Goal: Task Accomplishment & Management: Use online tool/utility

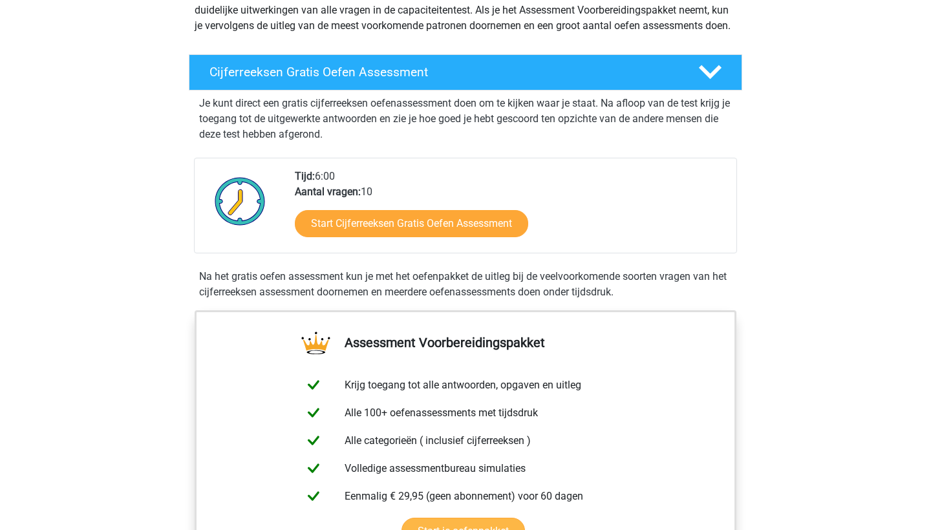
scroll to position [162, 0]
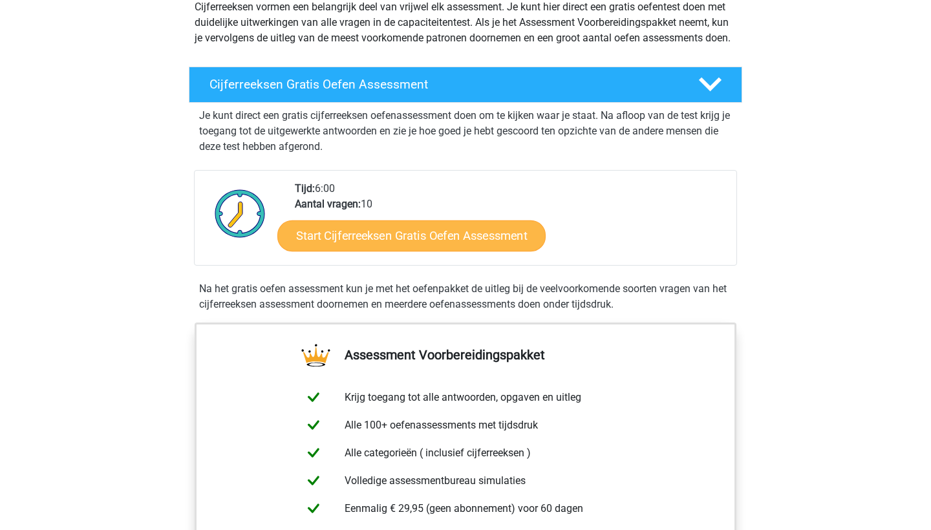
click at [471, 251] on link "Start Cijferreeksen Gratis Oefen Assessment" at bounding box center [411, 235] width 268 height 31
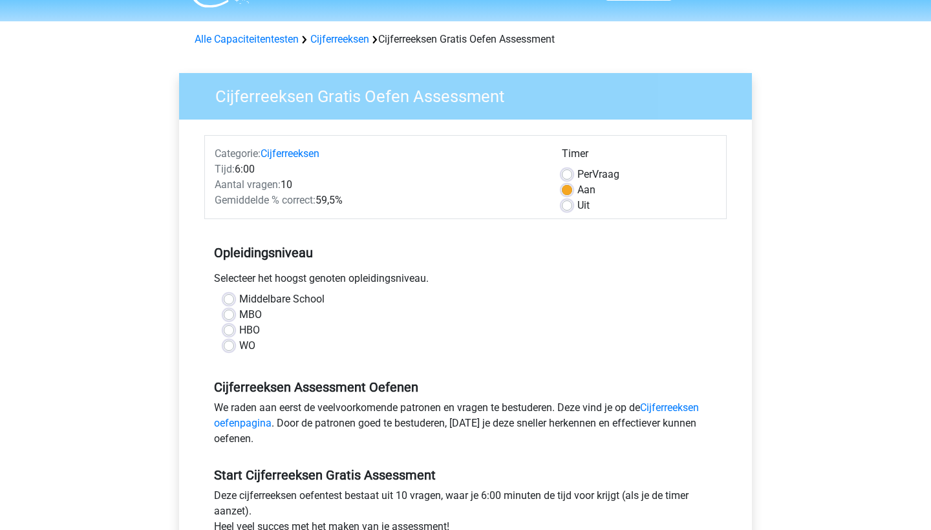
scroll to position [37, 0]
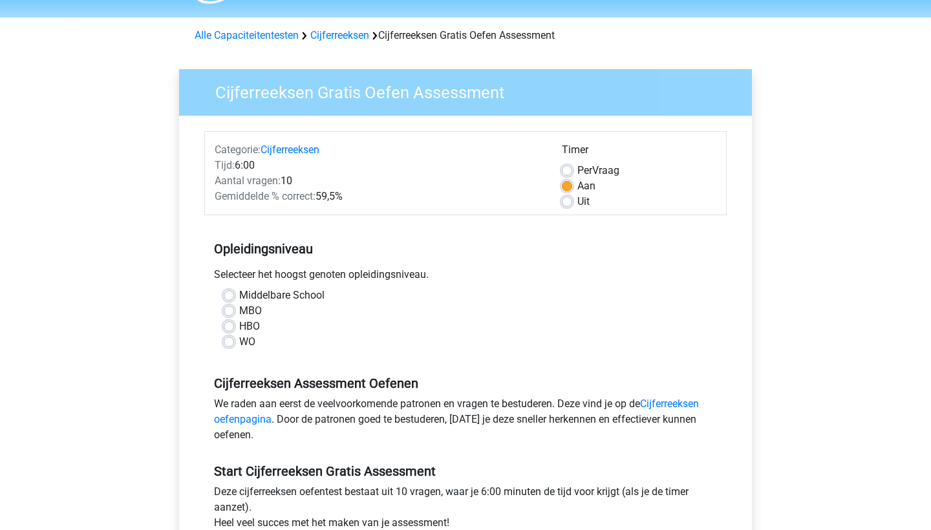
click at [239, 325] on label "HBO" at bounding box center [249, 327] width 21 height 16
click at [226, 325] on input "HBO" at bounding box center [229, 325] width 10 height 13
radio input "true"
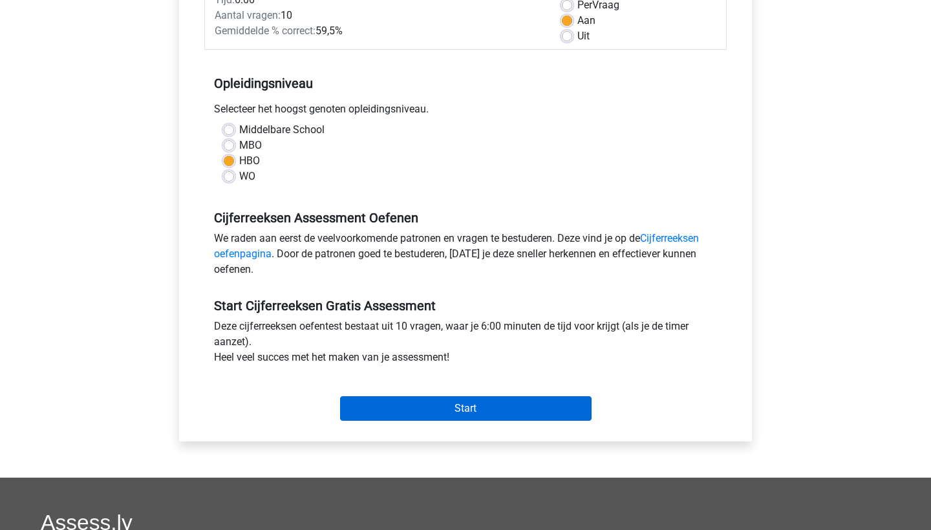
scroll to position [206, 0]
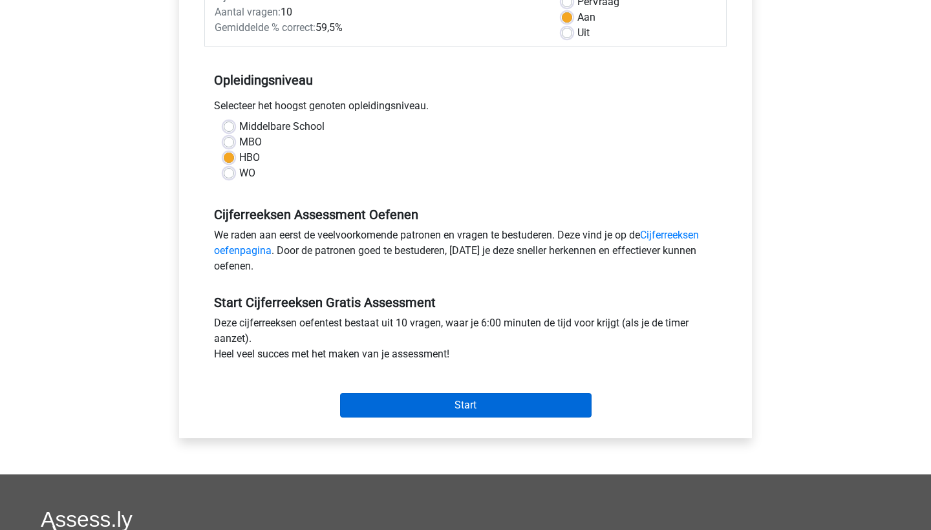
click at [492, 409] on input "Start" at bounding box center [466, 405] width 252 height 25
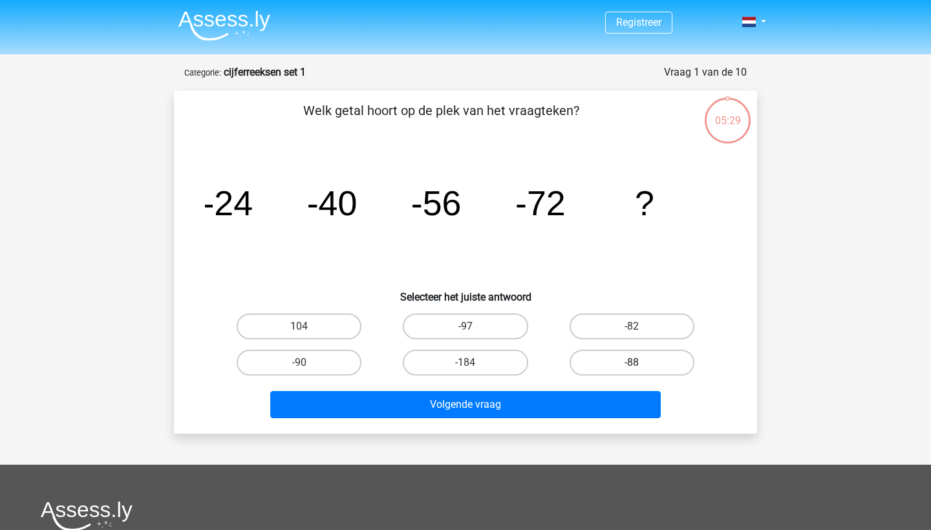
click at [609, 362] on label "-88" at bounding box center [632, 363] width 125 height 26
click at [632, 363] on input "-88" at bounding box center [636, 367] width 8 height 8
radio input "true"
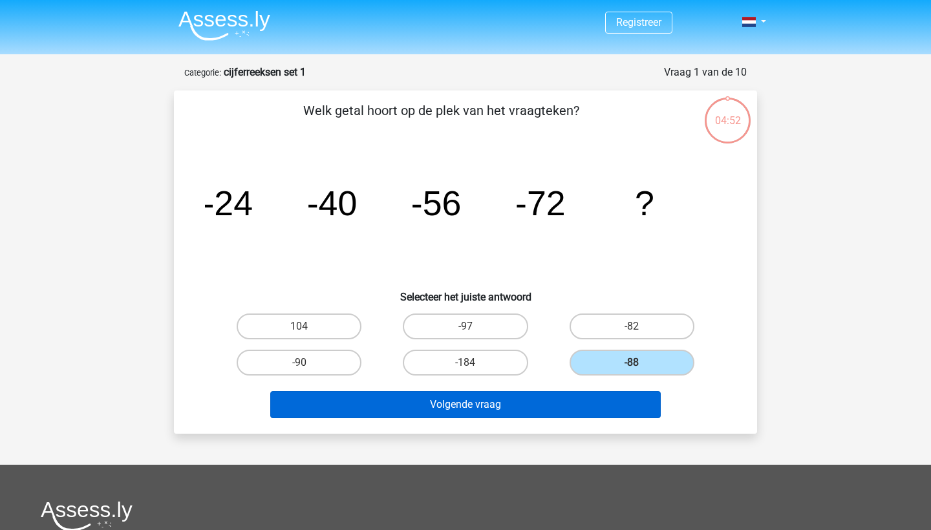
click at [452, 400] on button "Volgende vraag" at bounding box center [465, 404] width 391 height 27
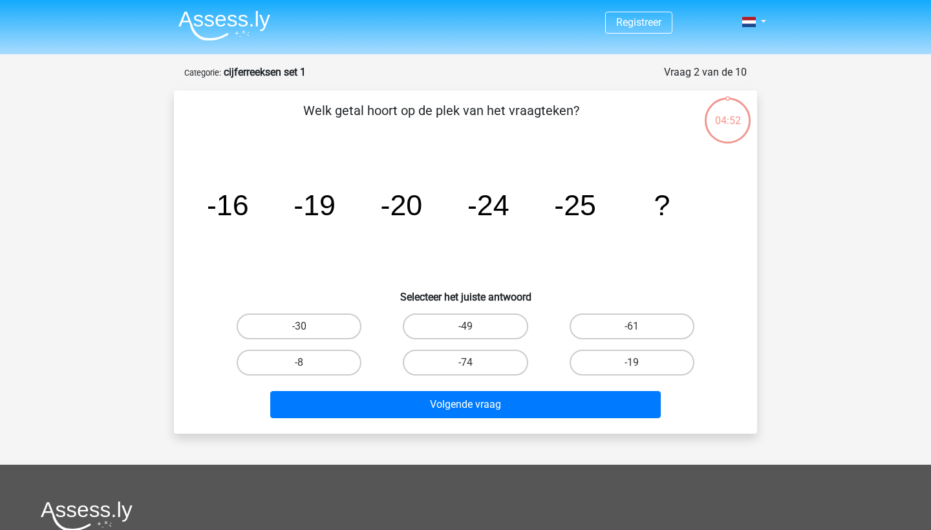
scroll to position [65, 0]
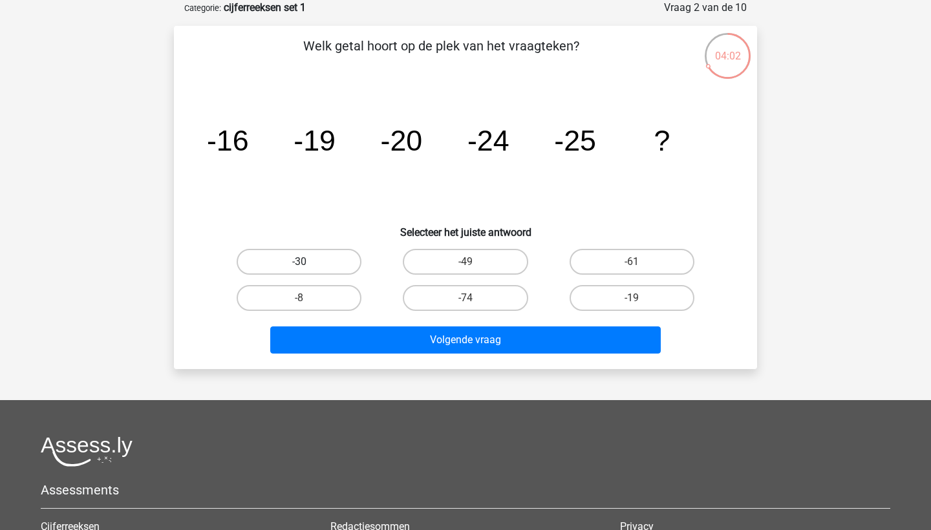
click at [319, 261] on label "-30" at bounding box center [299, 262] width 125 height 26
click at [308, 262] on input "-30" at bounding box center [303, 266] width 8 height 8
radio input "true"
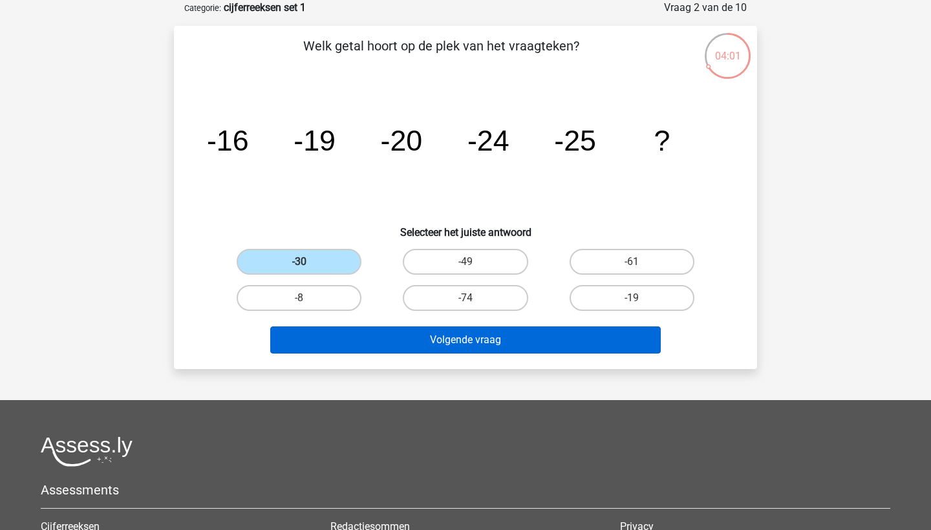
click at [420, 341] on button "Volgende vraag" at bounding box center [465, 340] width 391 height 27
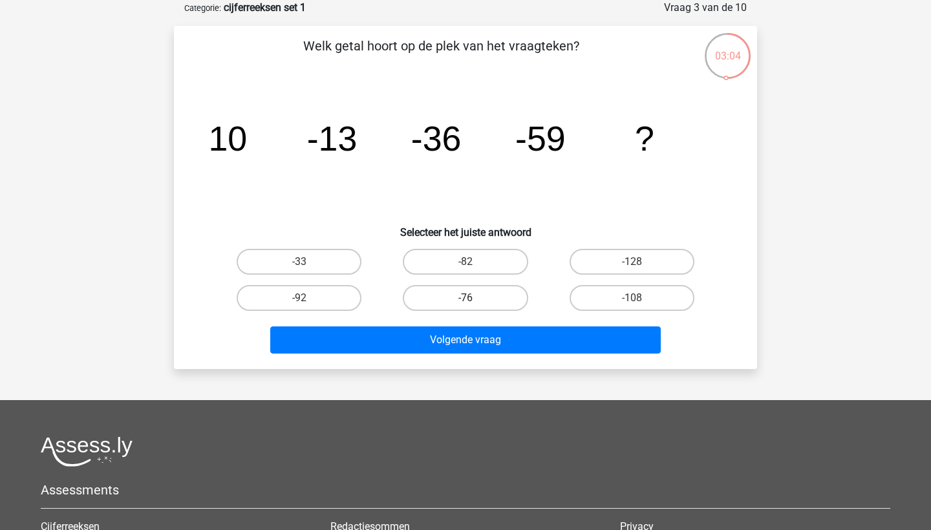
click at [475, 301] on label "-76" at bounding box center [465, 298] width 125 height 26
click at [474, 301] on input "-76" at bounding box center [470, 302] width 8 height 8
radio input "true"
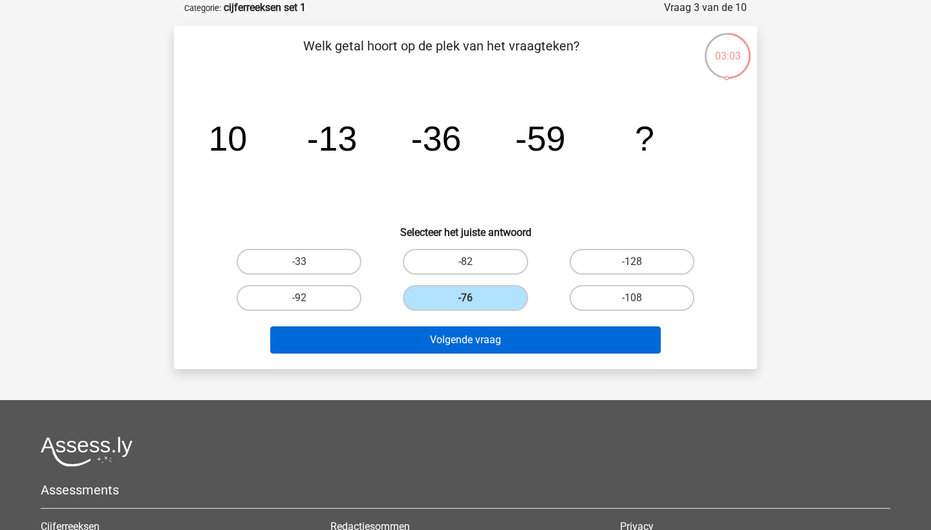
click at [478, 345] on button "Volgende vraag" at bounding box center [465, 340] width 391 height 27
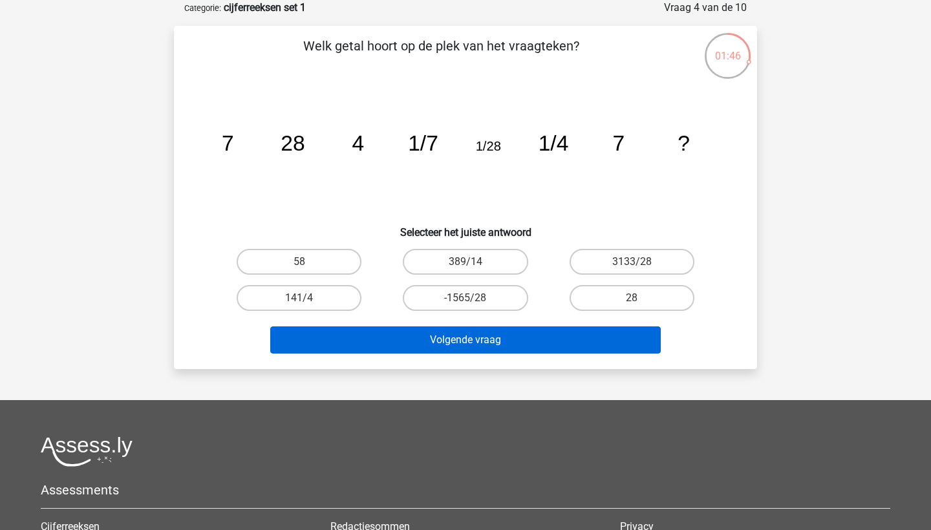
click at [496, 331] on button "Volgende vraag" at bounding box center [465, 340] width 391 height 27
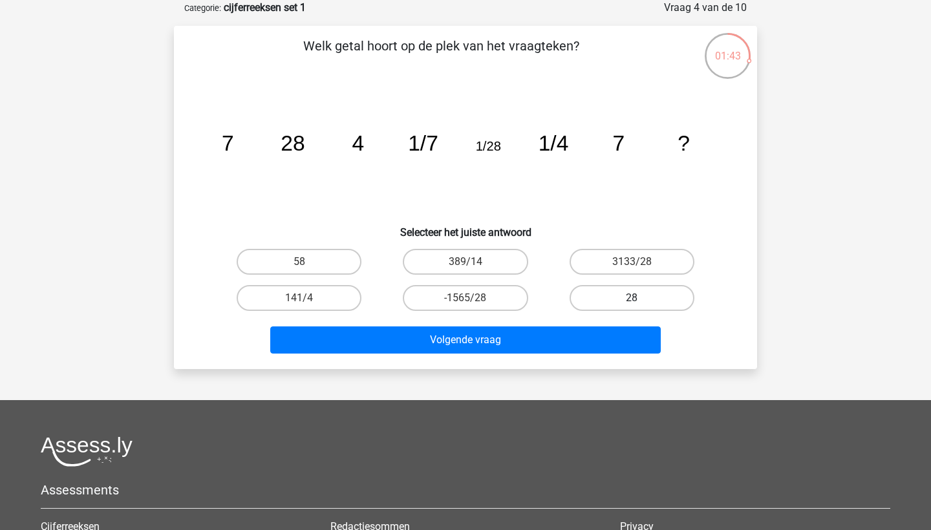
click at [613, 301] on label "28" at bounding box center [632, 298] width 125 height 26
click at [632, 301] on input "28" at bounding box center [636, 302] width 8 height 8
radio input "true"
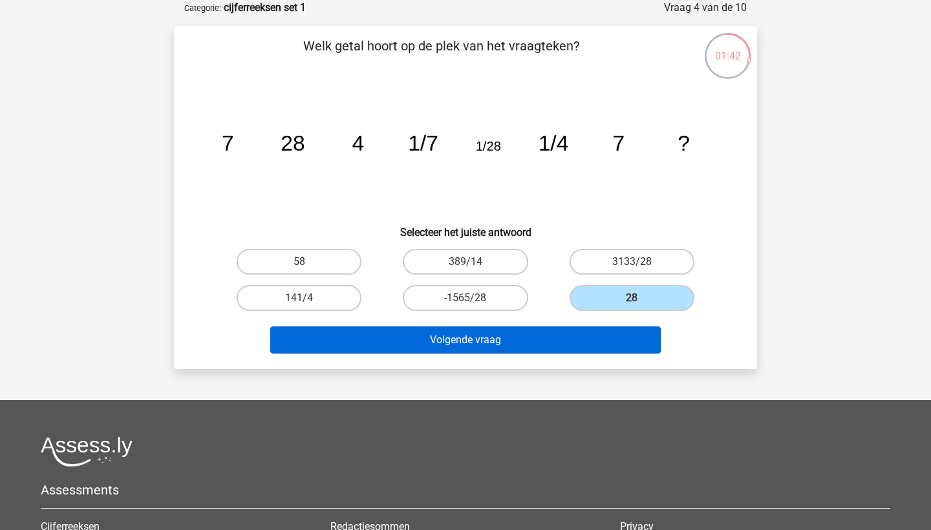
click at [589, 341] on button "Volgende vraag" at bounding box center [465, 340] width 391 height 27
